Goal: Task Accomplishment & Management: Manage account settings

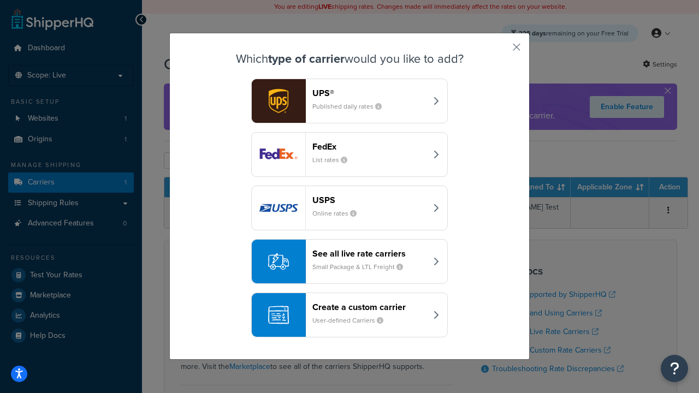
click at [369, 146] on header "FedEx" at bounding box center [369, 146] width 114 height 10
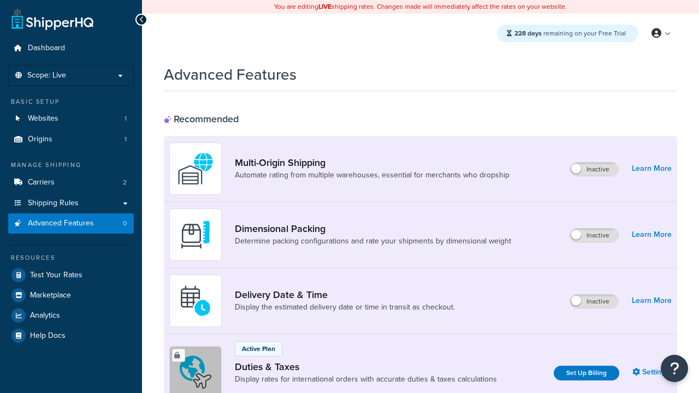
scroll to position [354, 0]
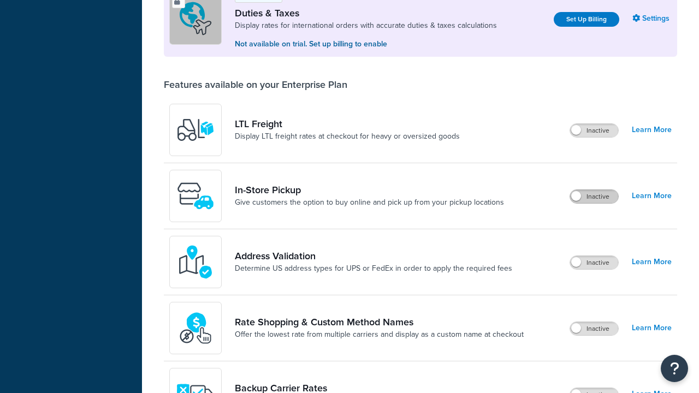
click at [594, 197] on label "Inactive" at bounding box center [594, 196] width 48 height 13
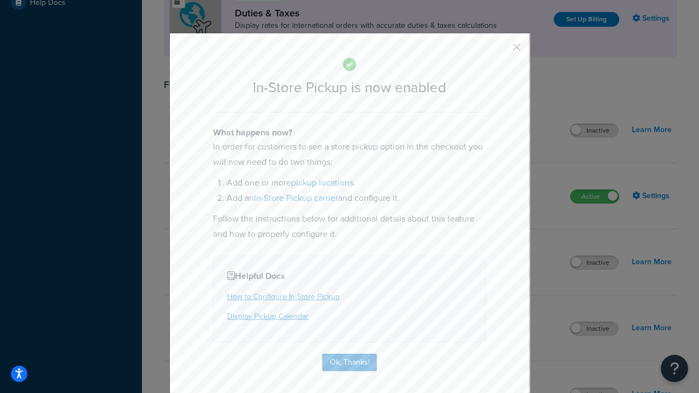
click at [500, 51] on button "button" at bounding box center [500, 51] width 3 height 3
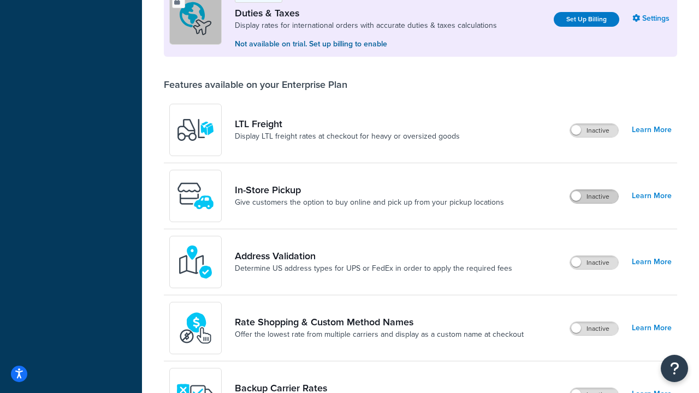
scroll to position [333, 0]
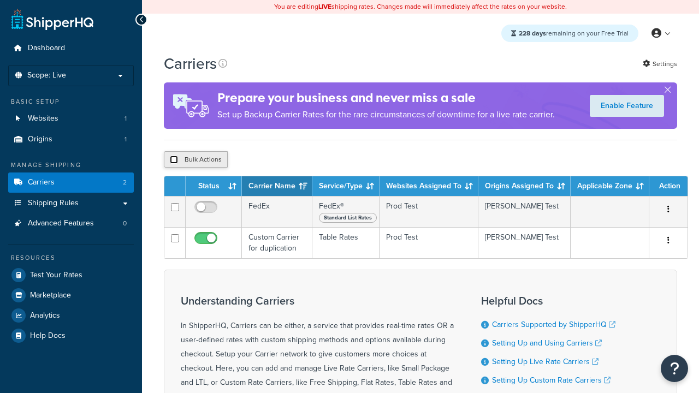
click at [174, 161] on input "checkbox" at bounding box center [174, 160] width 8 height 8
checkbox input "true"
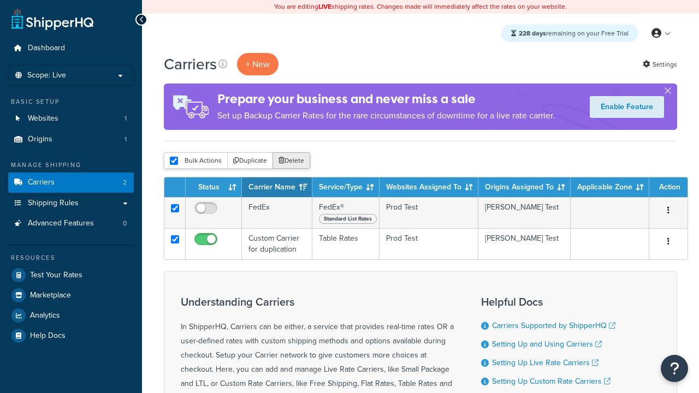
click at [294, 161] on button "Delete" at bounding box center [292, 160] width 38 height 16
